Goal: Information Seeking & Learning: Learn about a topic

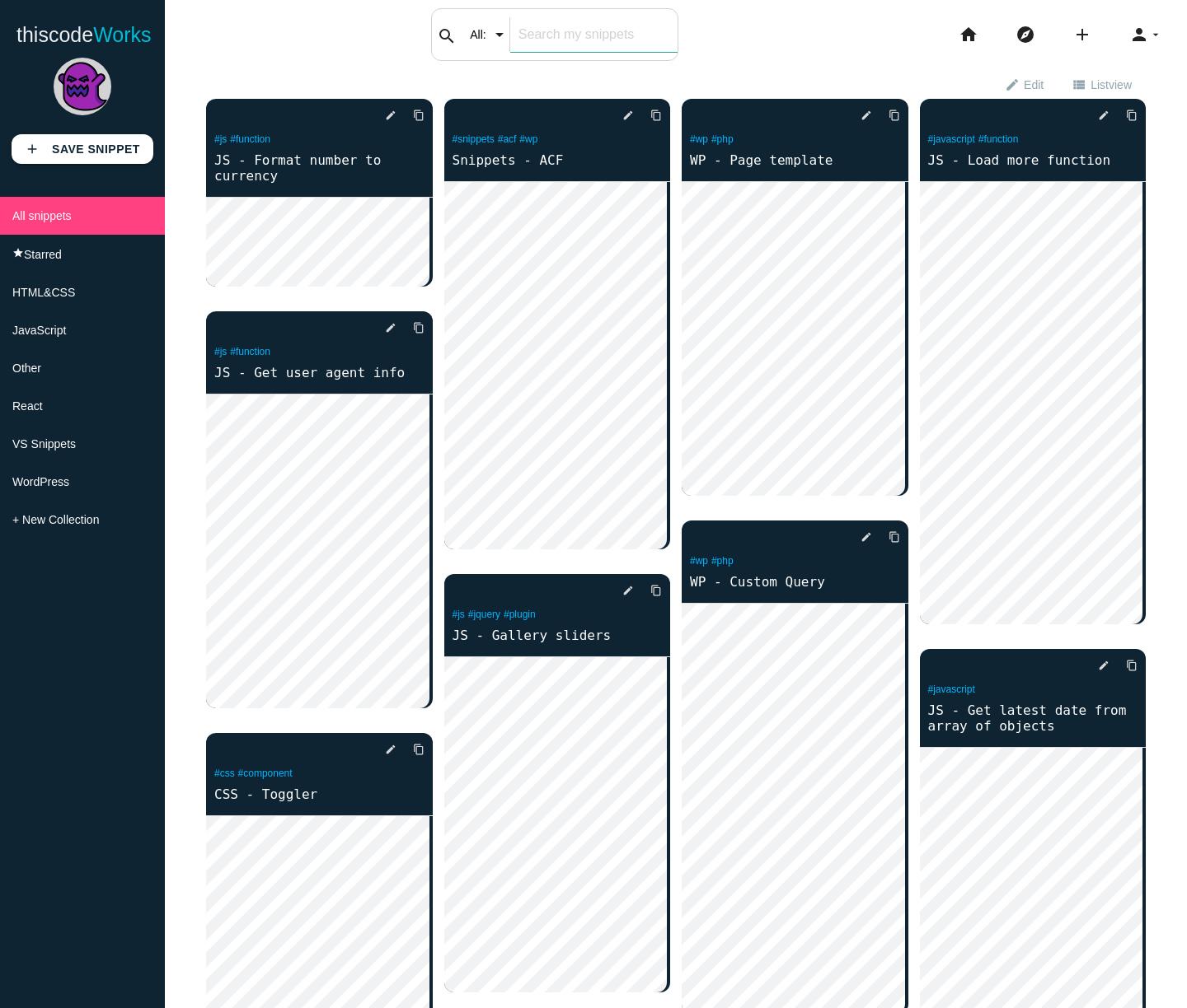
click at [531, 34] on input "text" at bounding box center [594, 35] width 168 height 35
type input "smooth"
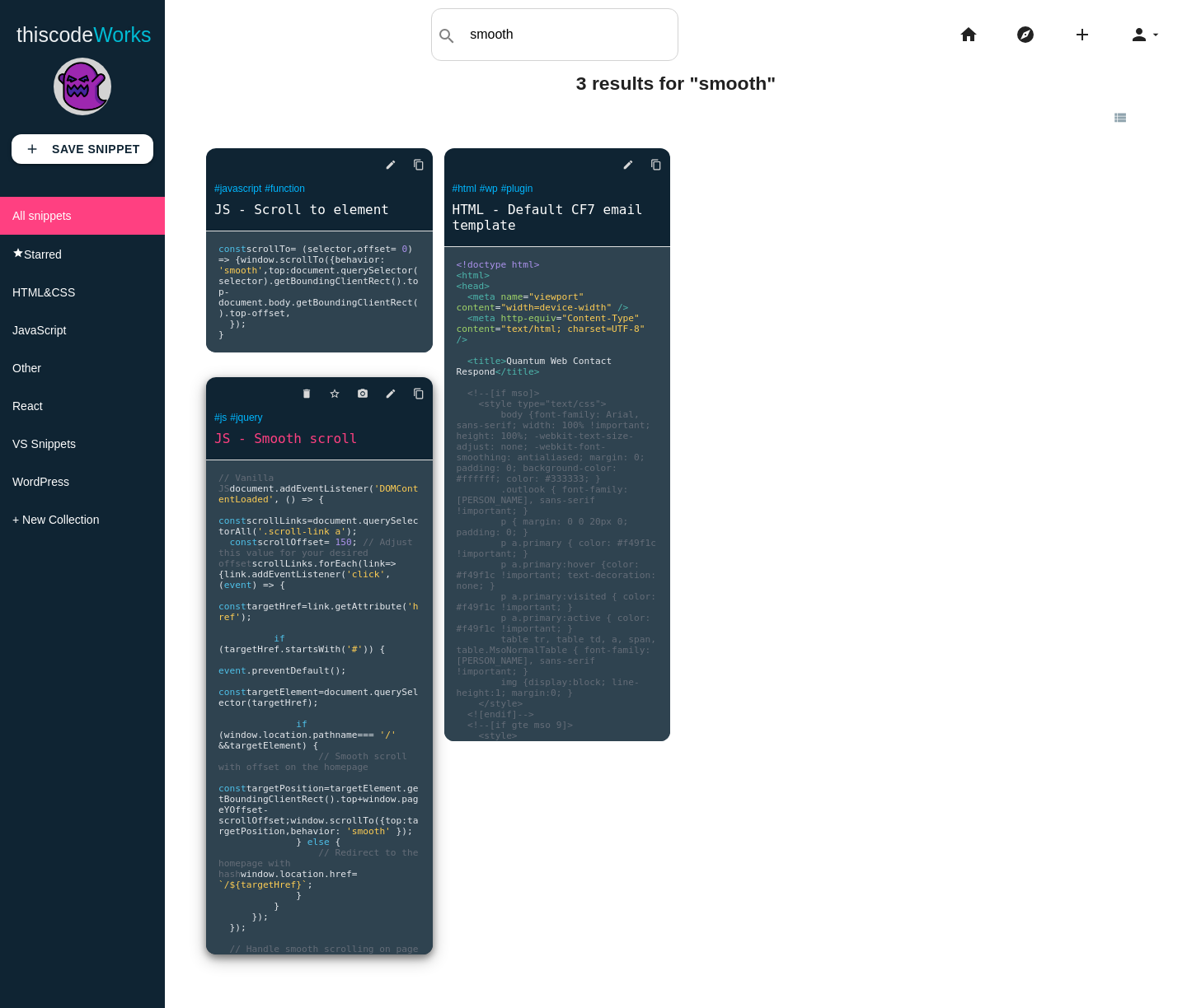
click at [314, 448] on link "JS - Smooth scroll" at bounding box center [319, 438] width 227 height 19
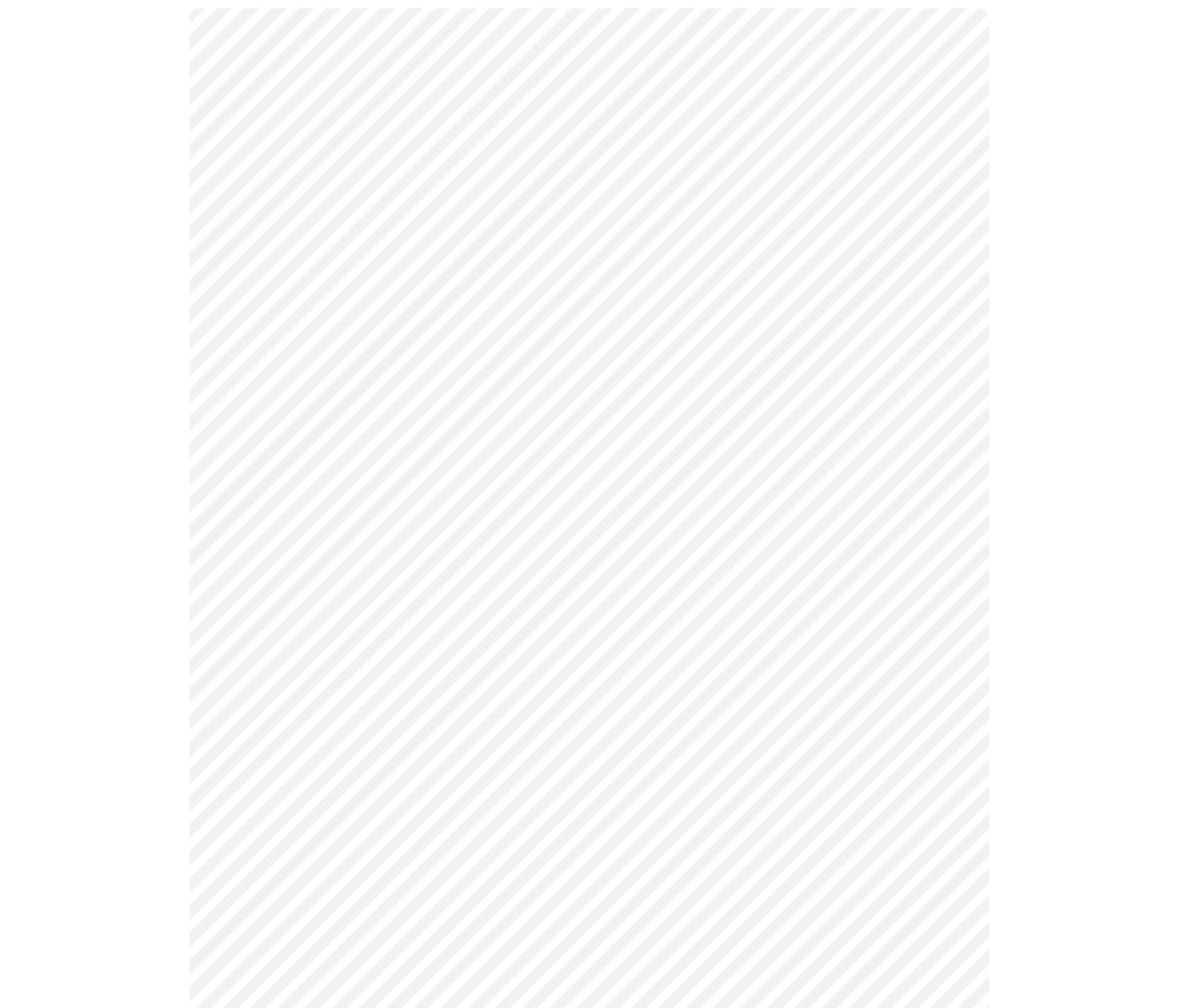
scroll to position [671, 0]
